Goal: Task Accomplishment & Management: Use online tool/utility

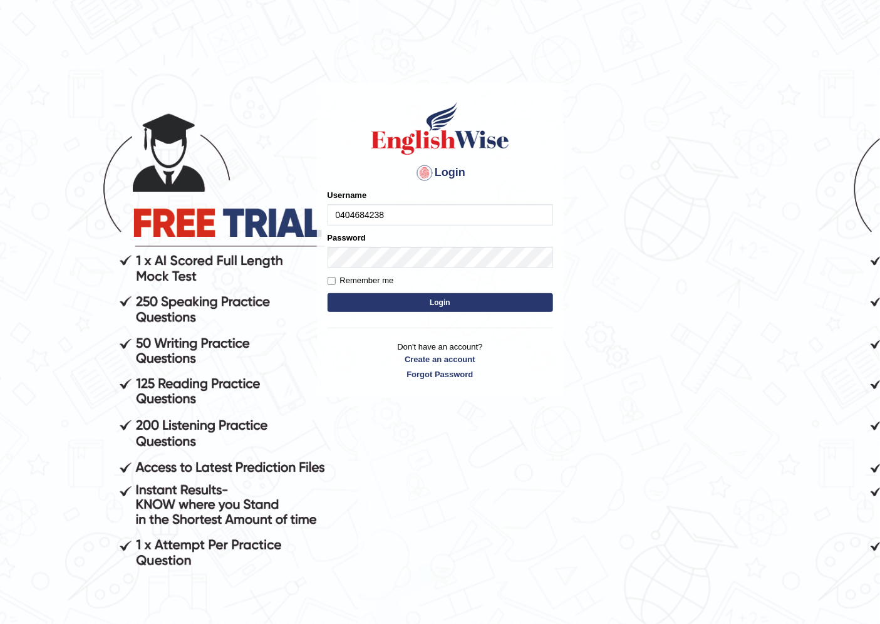
type input "0404684238"
click at [410, 309] on button "Login" at bounding box center [441, 302] width 226 height 19
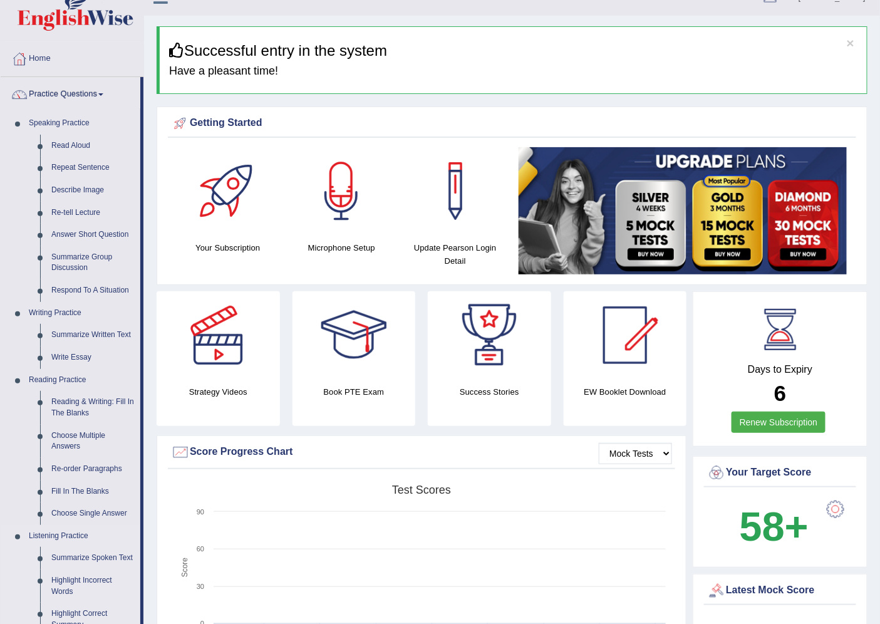
scroll to position [209, 0]
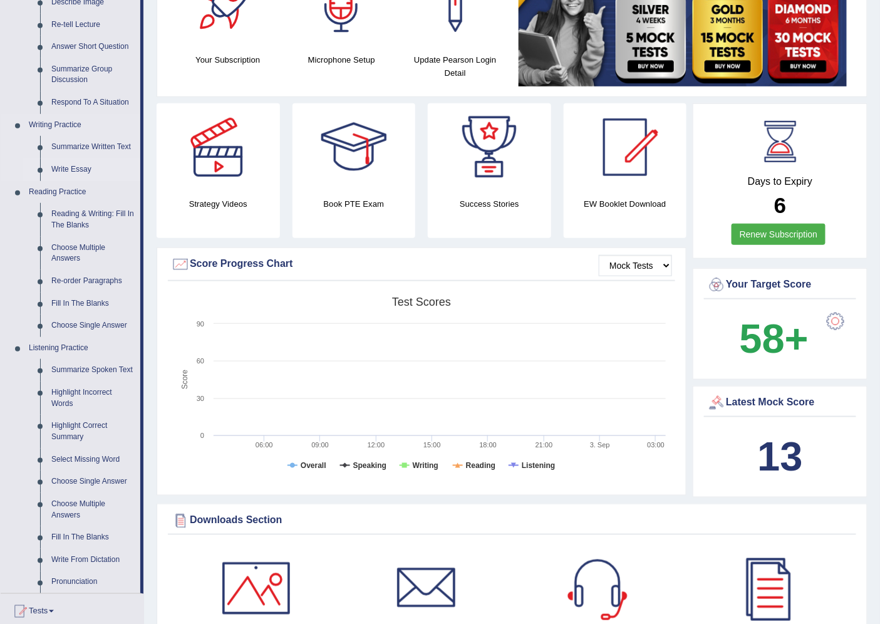
click at [85, 163] on link "Write Essay" at bounding box center [93, 169] width 95 height 23
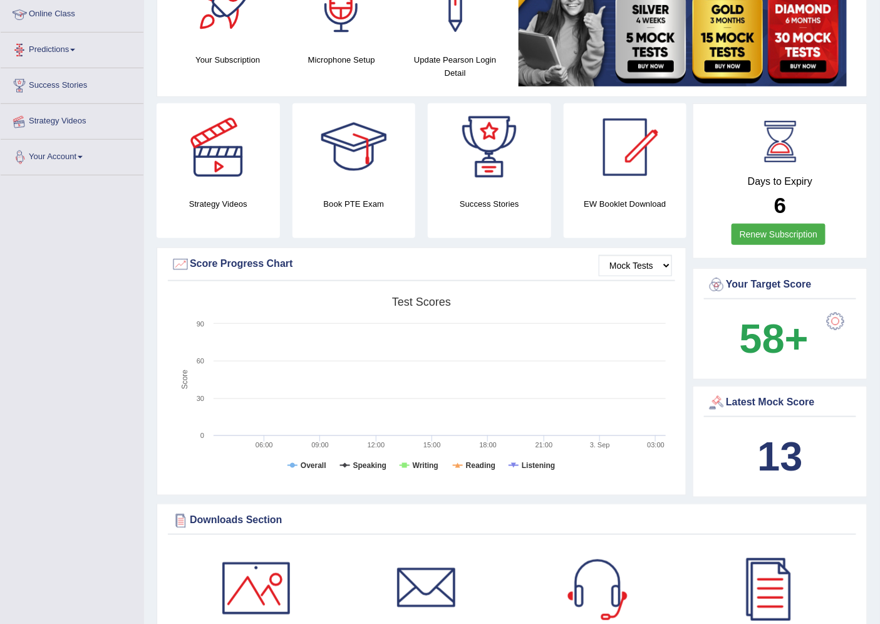
scroll to position [321, 0]
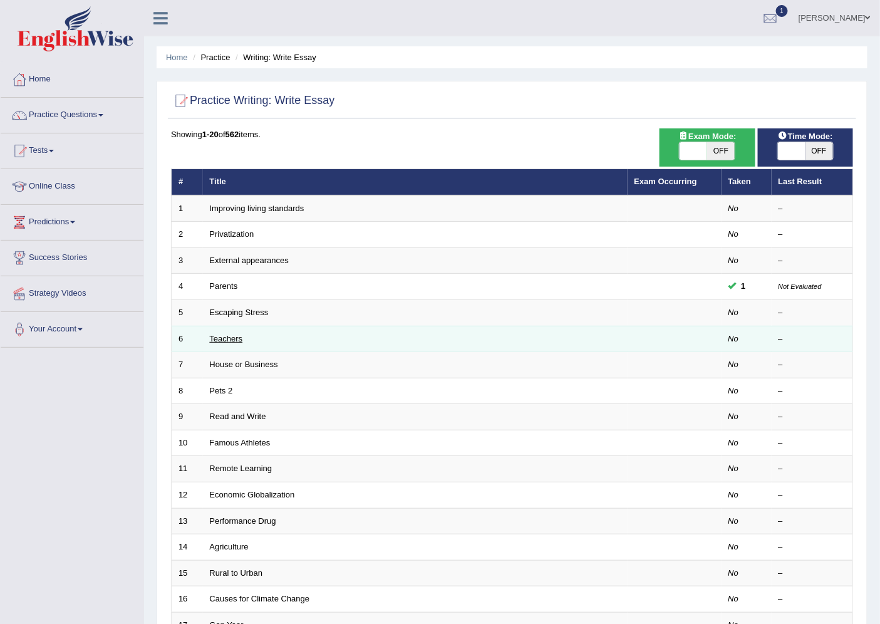
click at [235, 335] on link "Teachers" at bounding box center [226, 338] width 33 height 9
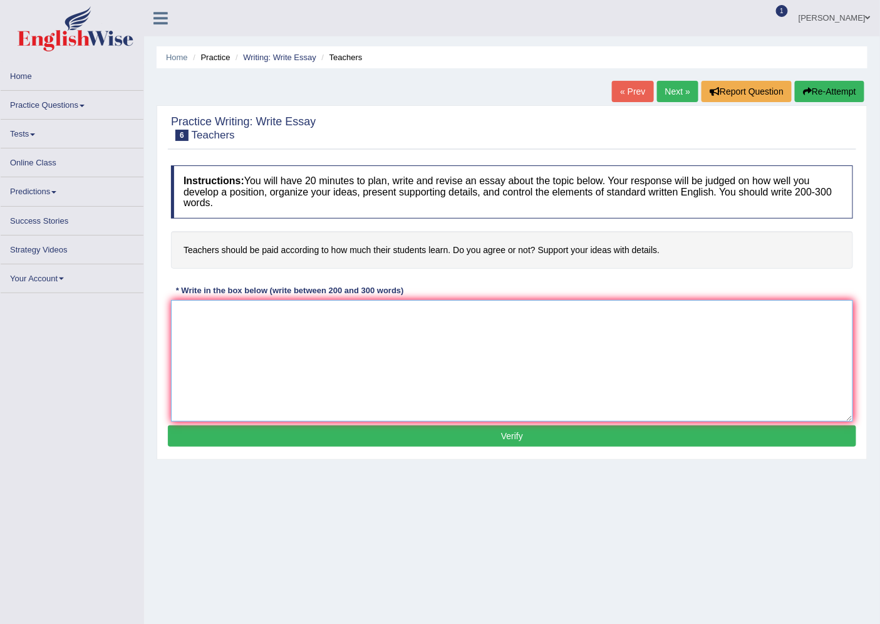
click at [334, 331] on textarea at bounding box center [512, 361] width 682 height 122
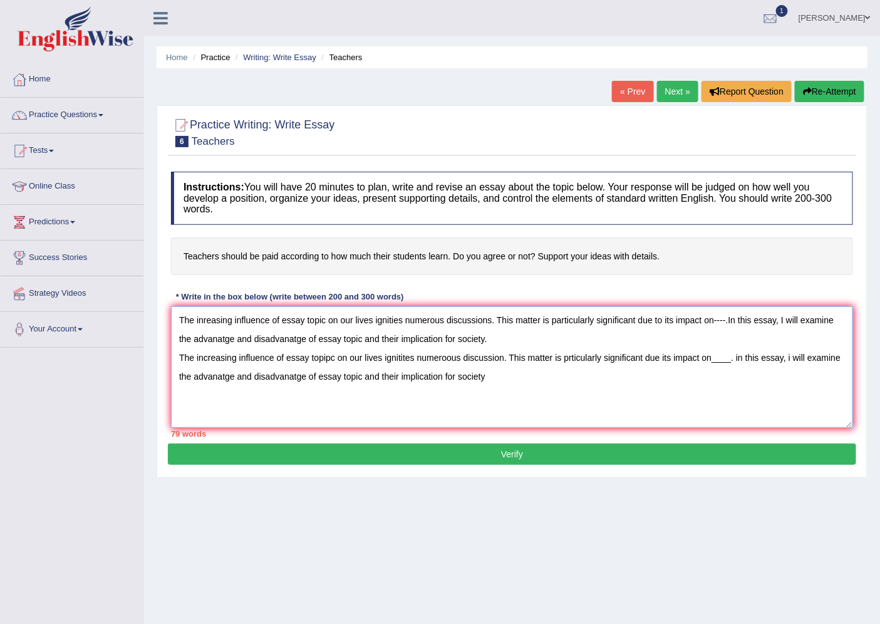
type textarea "The inreasing influence of essay topic on our lives ignities numerous discussio…"
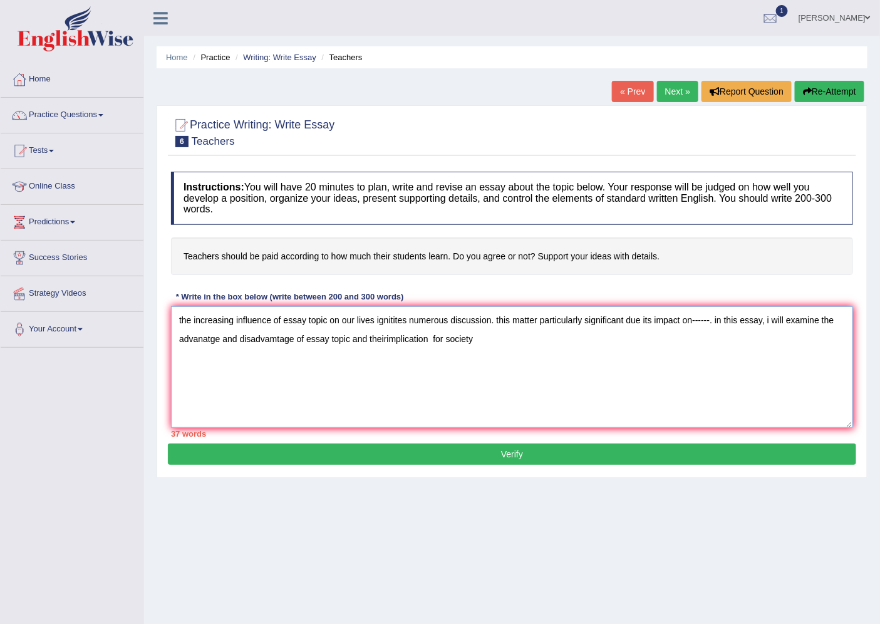
type textarea "the increasing influence of essay topic on our lives ignitites numerous discuss…"
type textarea "The increasing influence of essay topic on our lives ignities numerous discussi…"
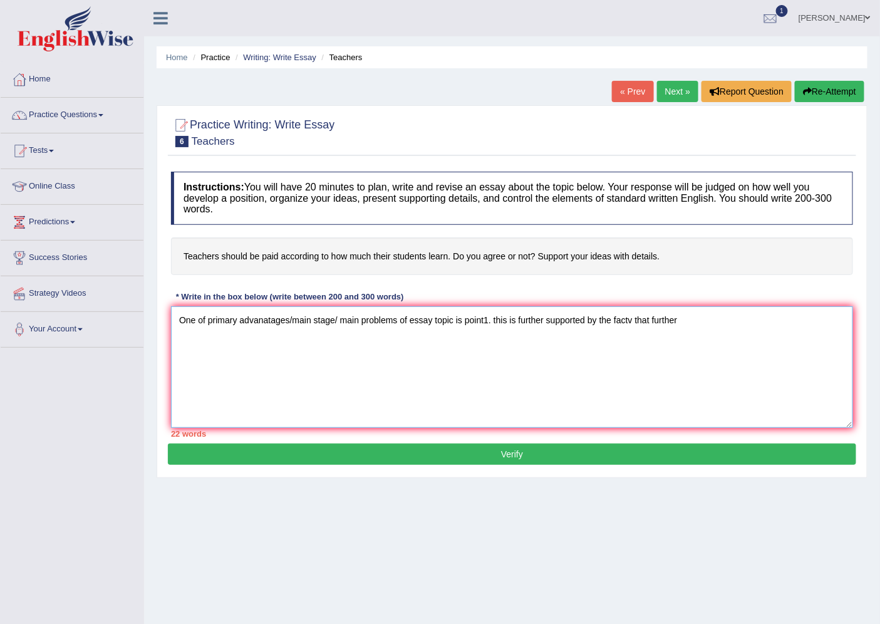
click at [646, 312] on textarea "One of primary advanatages/main stage/ main problems of essay topic is point1. …" at bounding box center [512, 367] width 682 height 122
type textarea "One of primary advanatages/main stage/ main problems of essay topic is point1. …"
click at [36, 144] on link "Tests" at bounding box center [72, 148] width 143 height 31
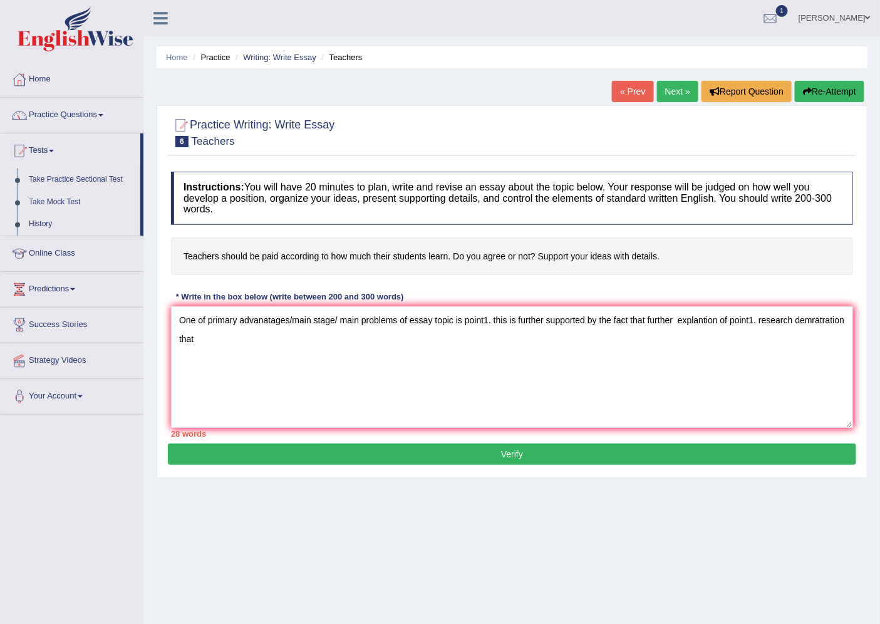
click at [51, 197] on link "Take Mock Test" at bounding box center [81, 202] width 117 height 23
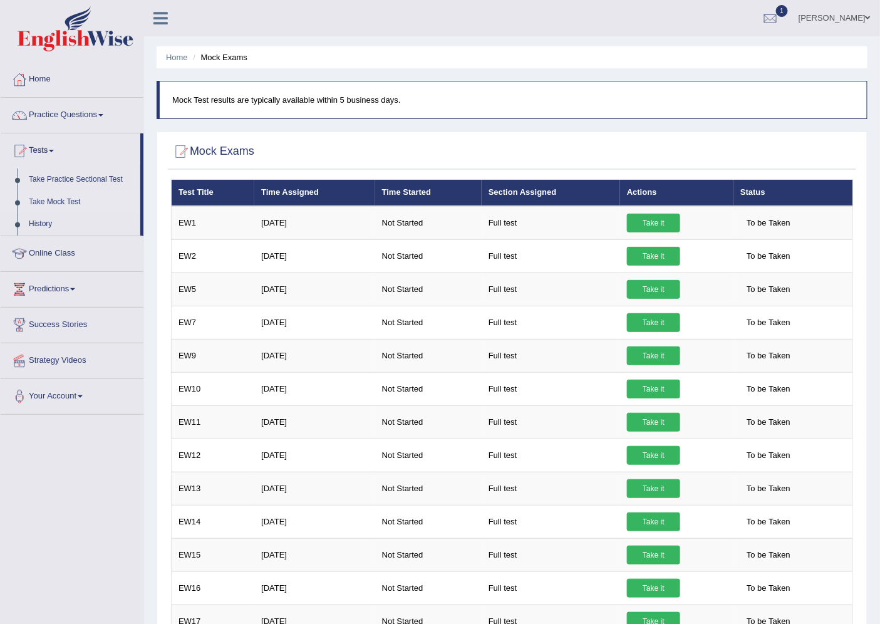
click at [70, 176] on link "Take Practice Sectional Test" at bounding box center [81, 180] width 117 height 23
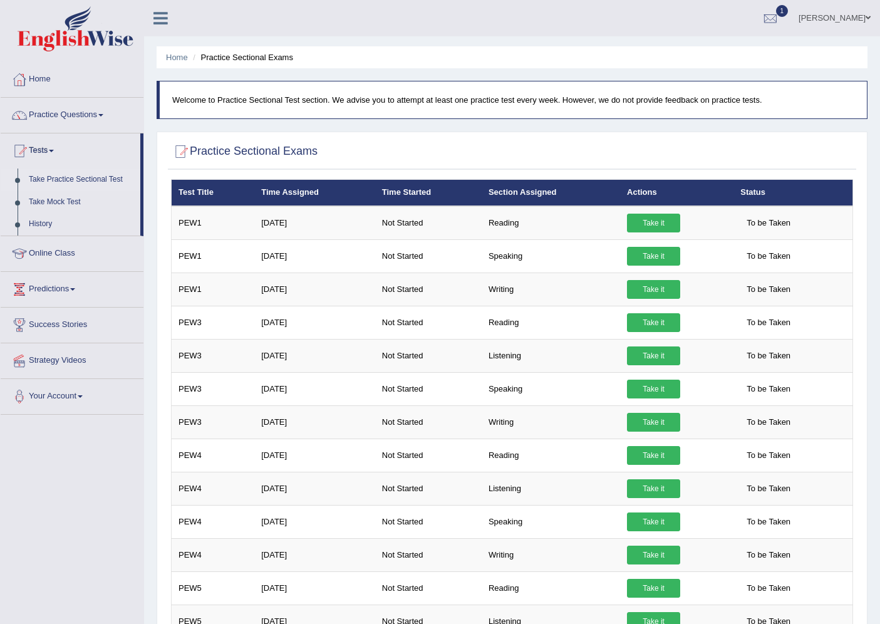
click at [76, 194] on link "Take Mock Test" at bounding box center [81, 202] width 117 height 23
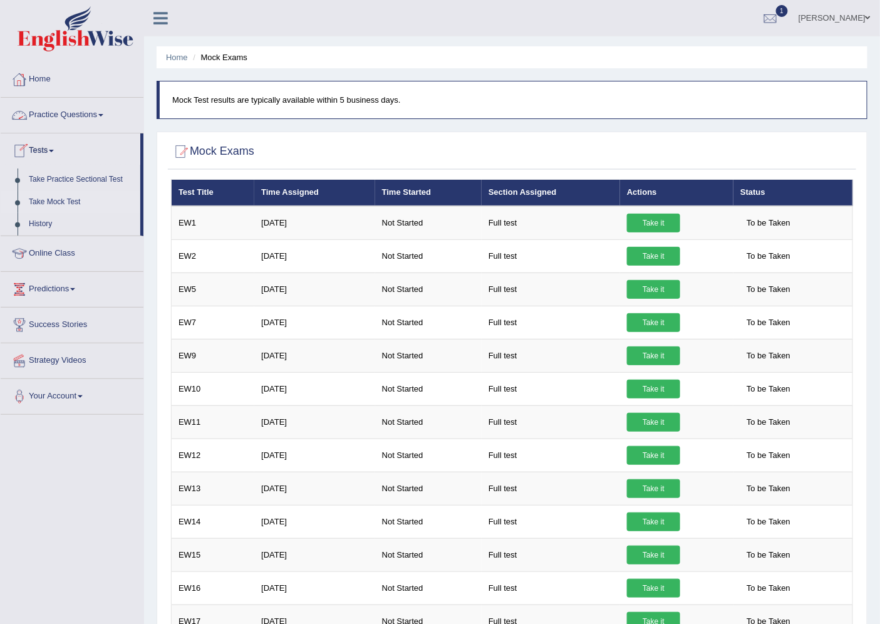
click at [66, 115] on link "Practice Questions" at bounding box center [72, 113] width 143 height 31
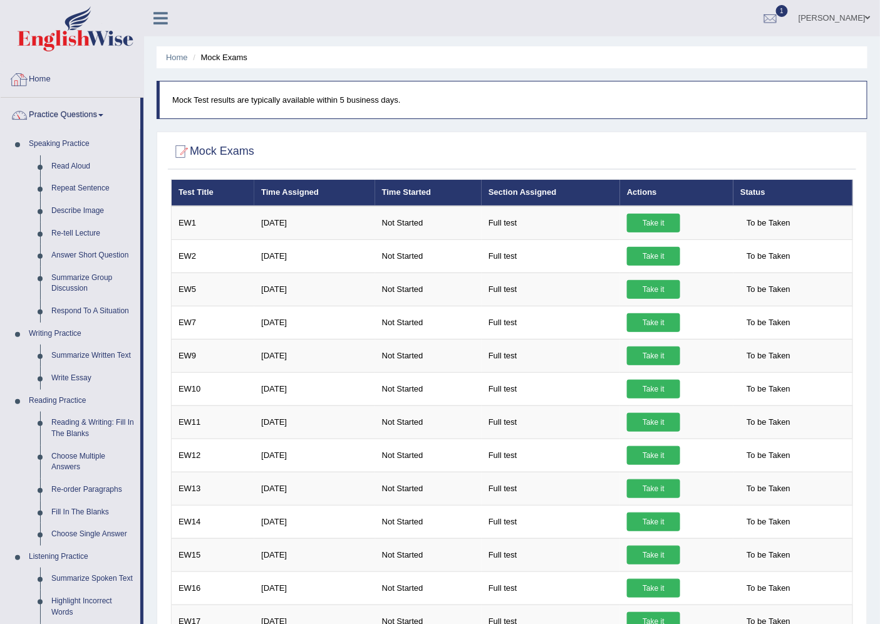
click at [41, 76] on link "Home" at bounding box center [72, 77] width 143 height 31
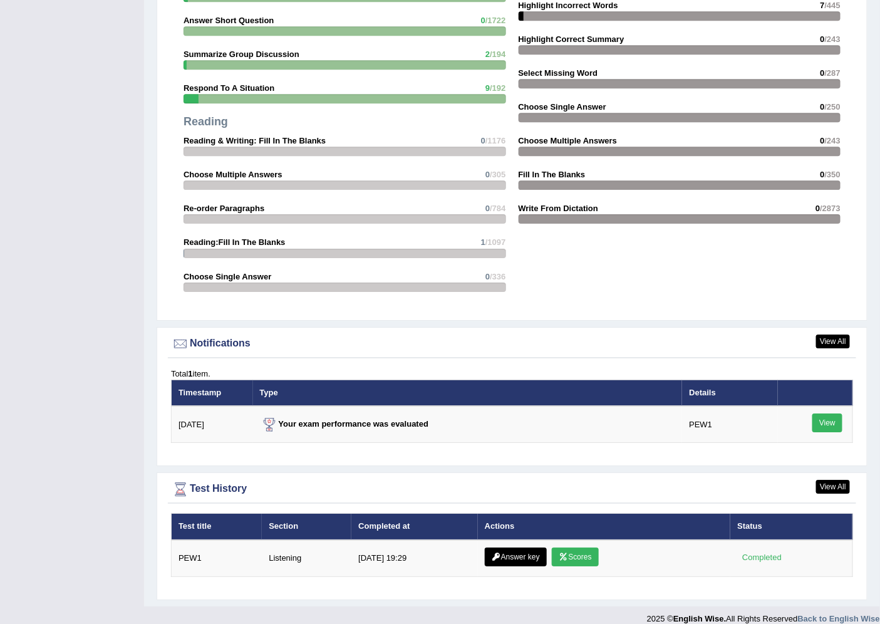
scroll to position [1209, 0]
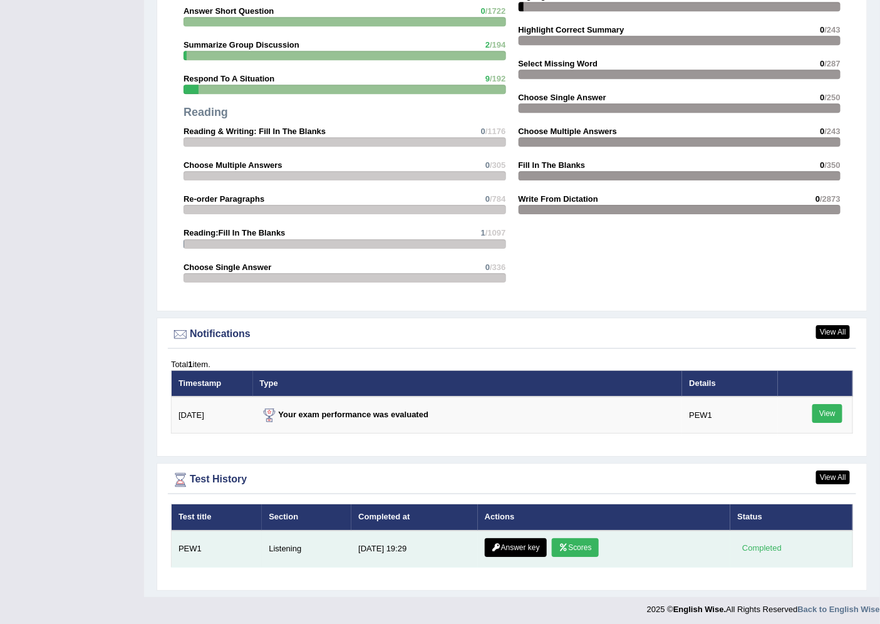
click at [561, 544] on icon at bounding box center [563, 548] width 9 height 8
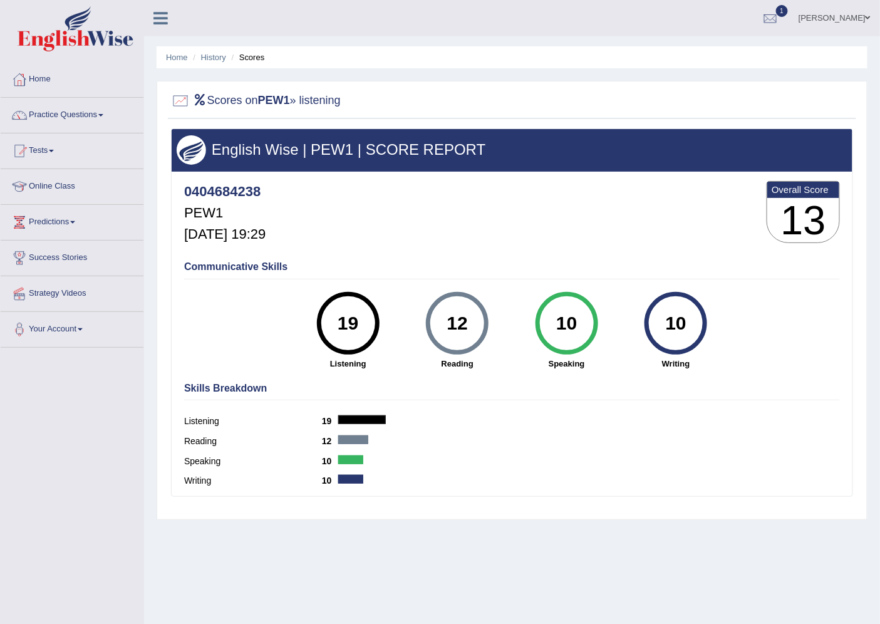
click at [184, 108] on div at bounding box center [180, 100] width 19 height 19
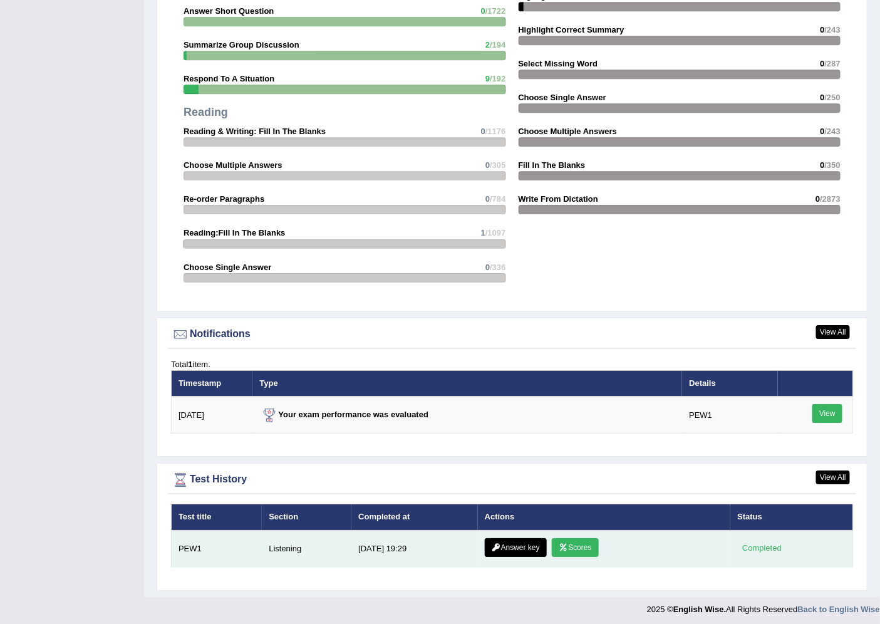
click at [487, 538] on link "Answer key" at bounding box center [516, 547] width 62 height 19
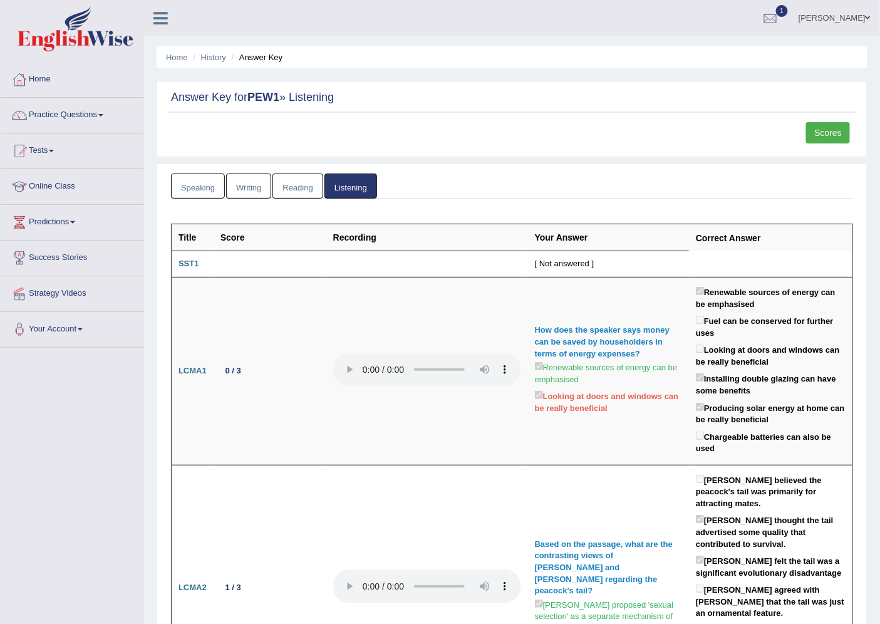
click at [52, 80] on link "Home" at bounding box center [72, 77] width 143 height 31
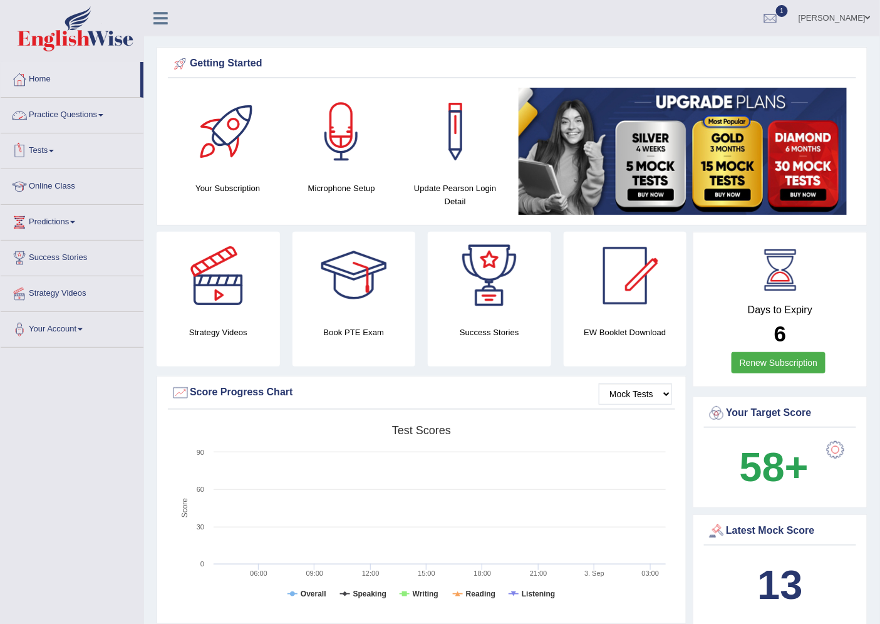
click at [94, 110] on link "Practice Questions" at bounding box center [72, 113] width 143 height 31
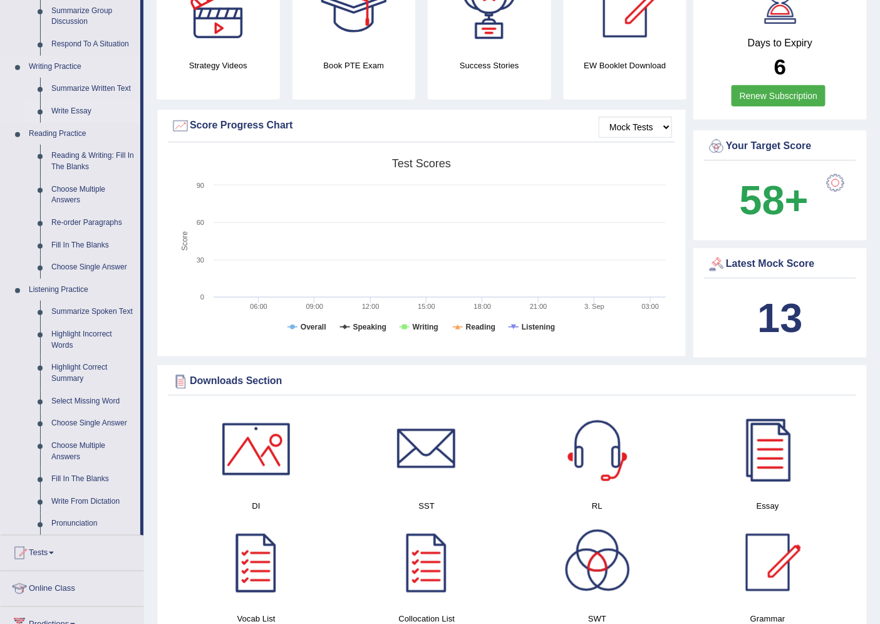
scroll to position [278, 0]
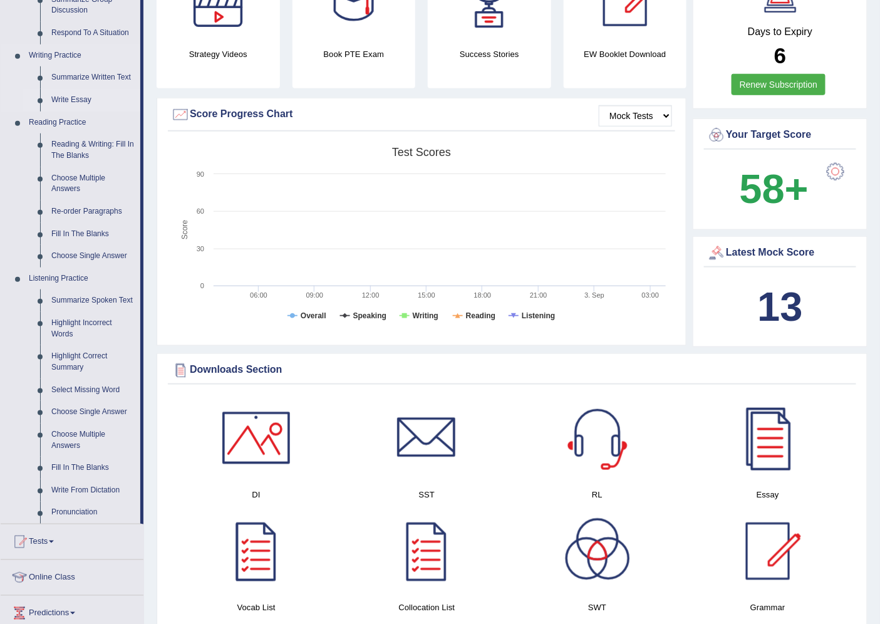
click at [76, 97] on link "Write Essay" at bounding box center [93, 100] width 95 height 23
